Goal: Find specific page/section: Find specific page/section

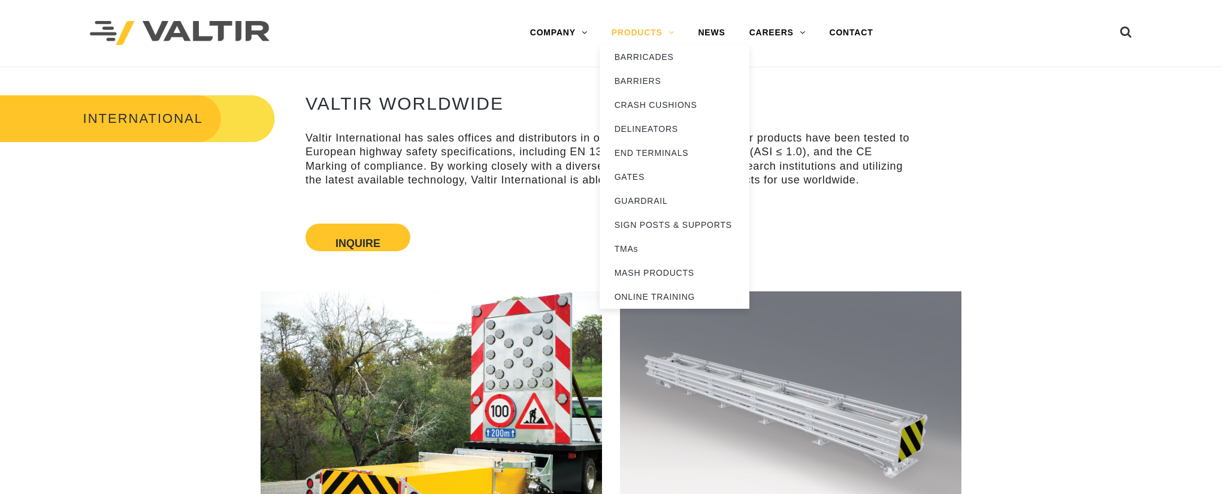
click at [643, 28] on link "PRODUCTS" at bounding box center [643, 33] width 87 height 24
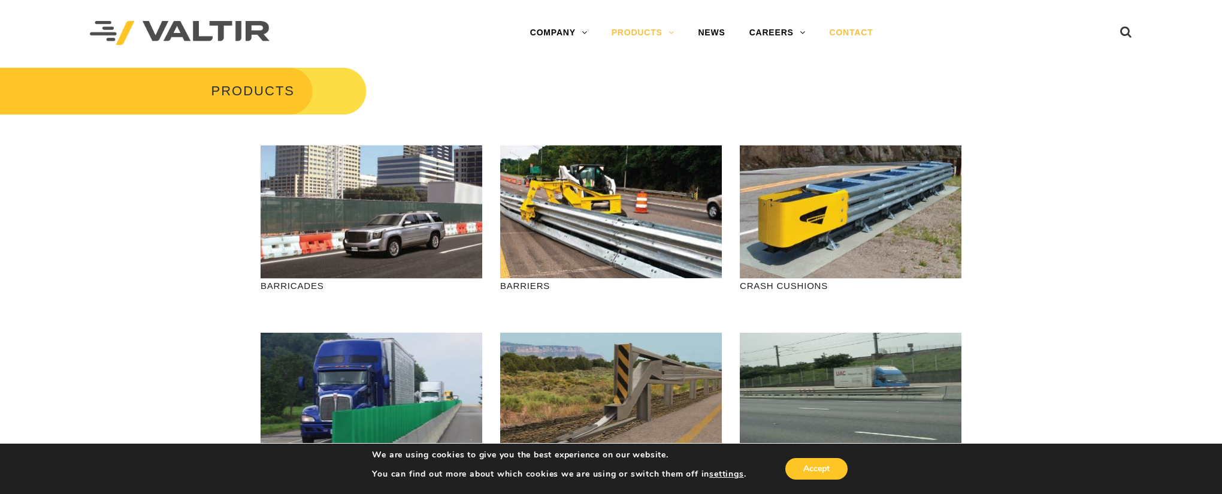
click at [836, 30] on link "CONTACT" at bounding box center [852, 33] width 68 height 24
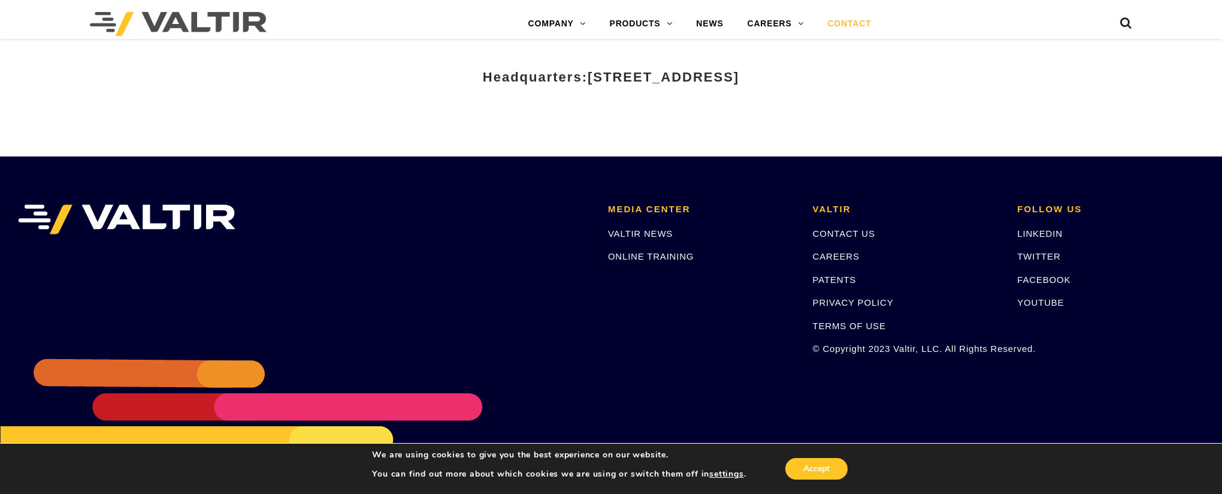
scroll to position [1767, 0]
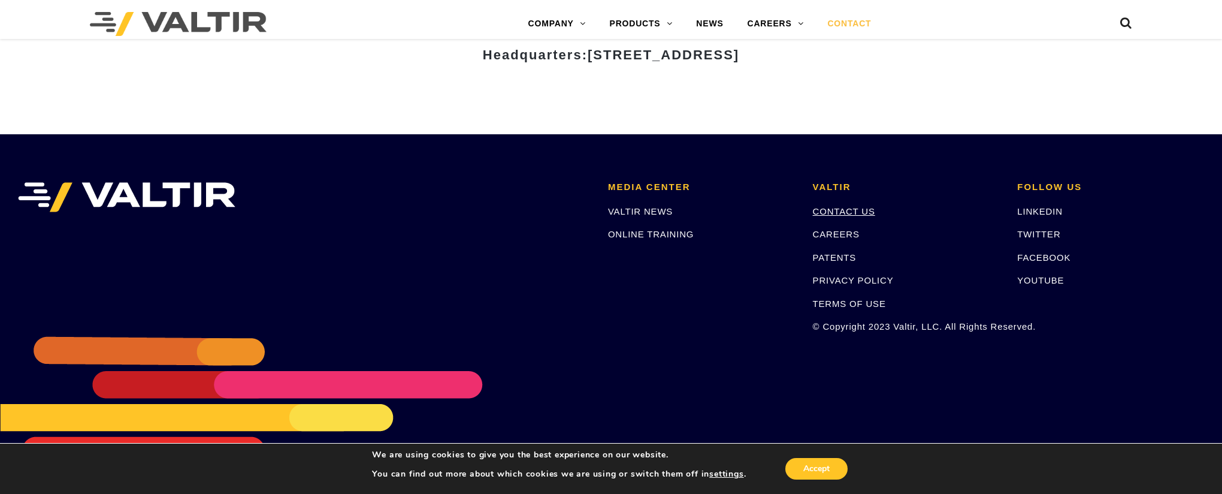
click at [822, 211] on link "CONTACT US" at bounding box center [844, 211] width 62 height 10
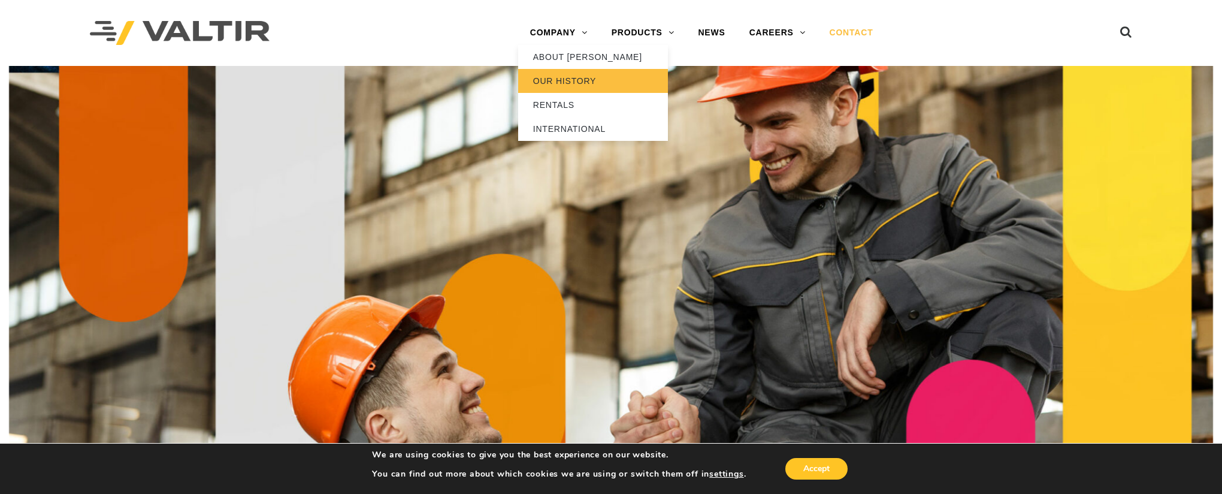
click at [564, 81] on link "OUR HISTORY" at bounding box center [593, 81] width 150 height 24
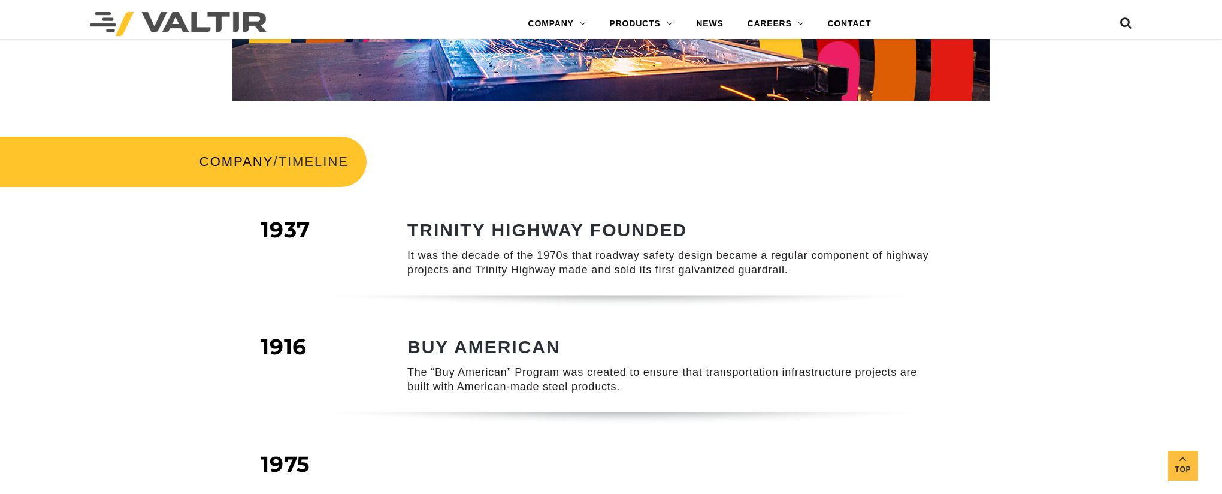
scroll to position [268, 0]
